Goal: Task Accomplishment & Management: Complete application form

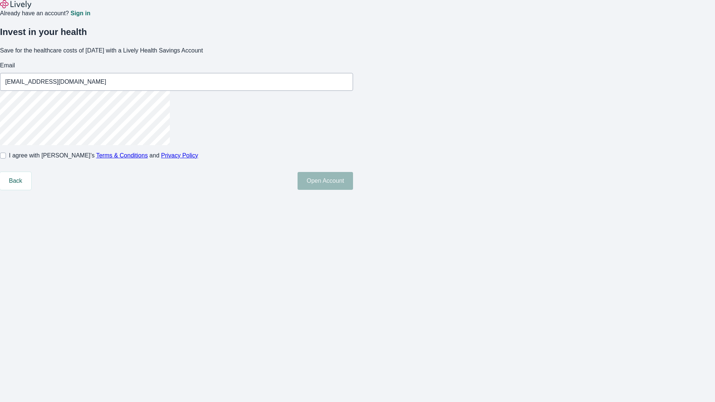
click at [6, 159] on input "I agree with Lively’s Terms & Conditions and Privacy Policy" at bounding box center [3, 156] width 6 height 6
checkbox input "true"
click at [353, 190] on button "Open Account" at bounding box center [324, 181] width 55 height 18
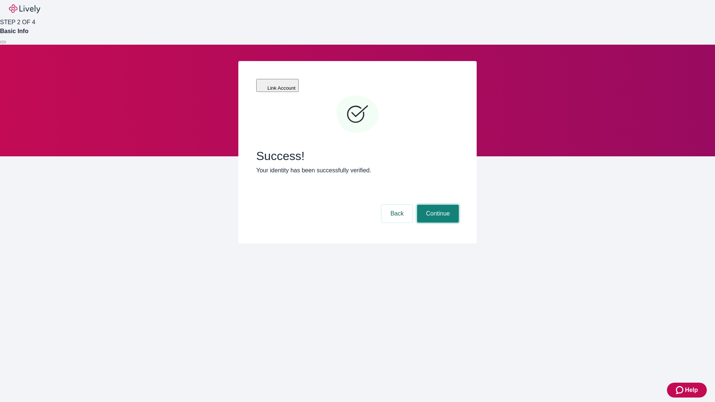
click at [437, 205] on button "Continue" at bounding box center [438, 214] width 42 height 18
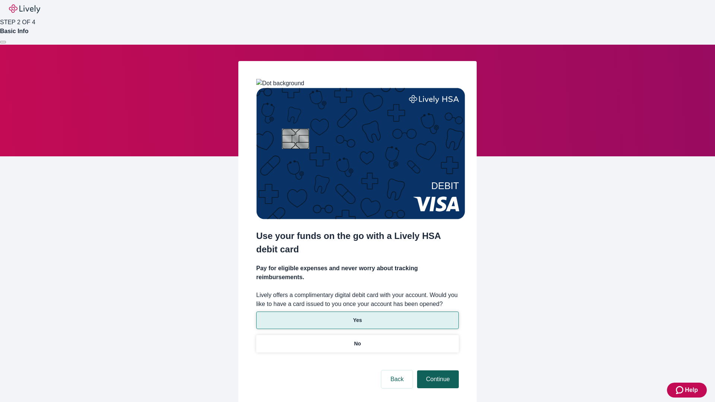
click at [357, 316] on p "Yes" at bounding box center [357, 320] width 9 height 8
click at [437, 370] on button "Continue" at bounding box center [438, 379] width 42 height 18
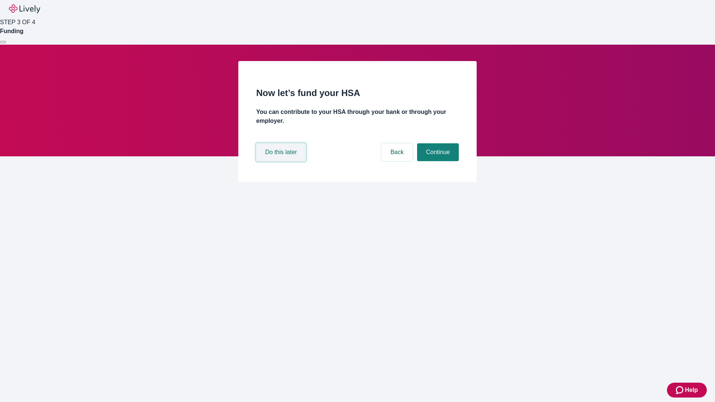
click at [282, 161] on button "Do this later" at bounding box center [281, 152] width 50 height 18
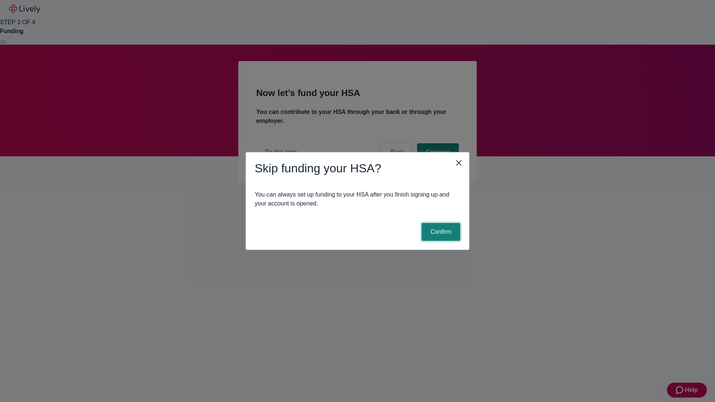
click at [440, 232] on button "Confirm" at bounding box center [440, 232] width 39 height 18
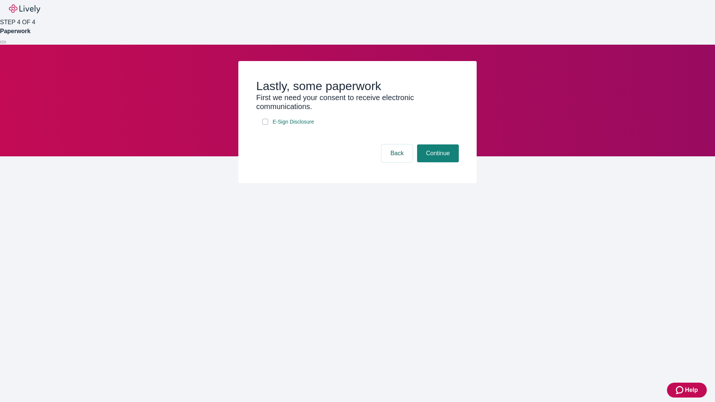
click at [265, 125] on input "E-Sign Disclosure" at bounding box center [265, 122] width 6 height 6
checkbox input "true"
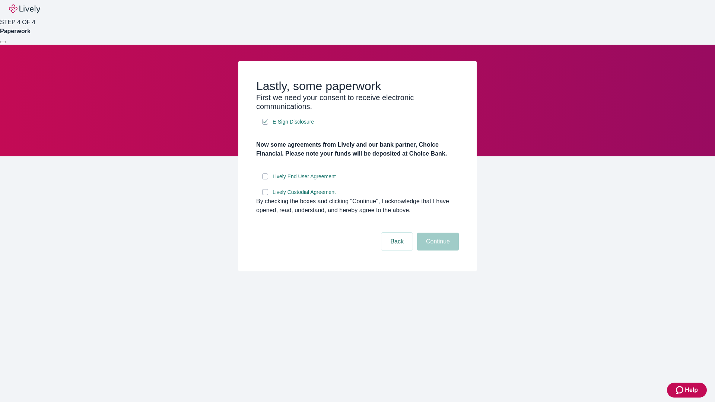
click at [265, 179] on input "Lively End User Agreement" at bounding box center [265, 177] width 6 height 6
checkbox input "true"
click at [265, 195] on input "Lively Custodial Agreement" at bounding box center [265, 192] width 6 height 6
checkbox input "true"
click at [437, 251] on button "Continue" at bounding box center [438, 242] width 42 height 18
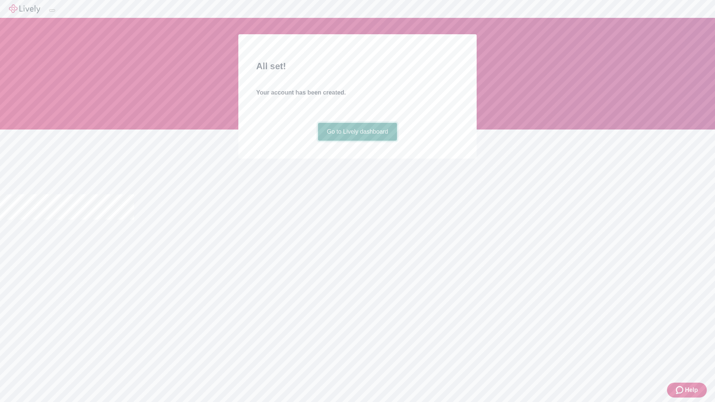
click at [357, 141] on link "Go to Lively dashboard" at bounding box center [357, 132] width 79 height 18
